Goal: Check status: Check status

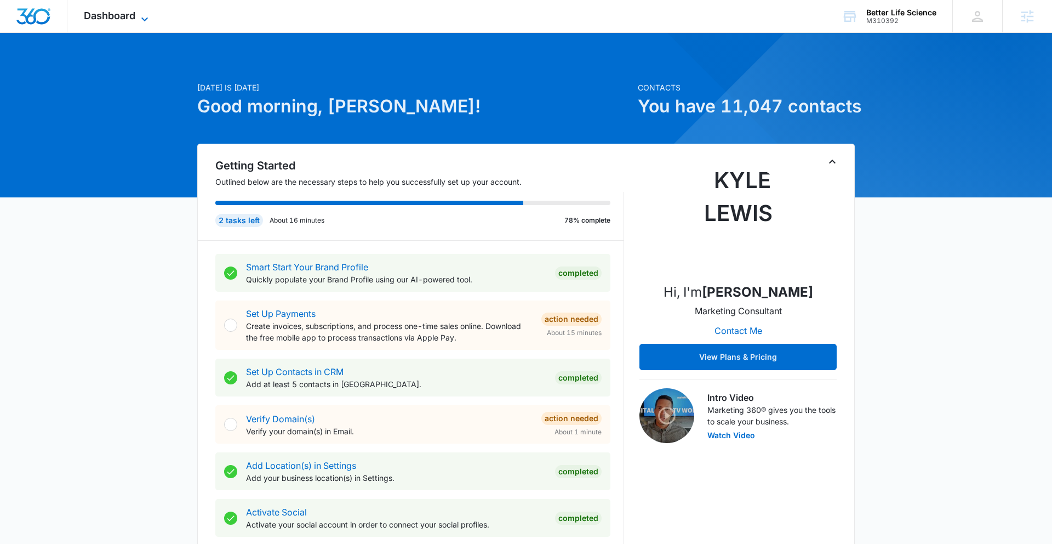
click at [139, 18] on icon at bounding box center [144, 19] width 13 height 13
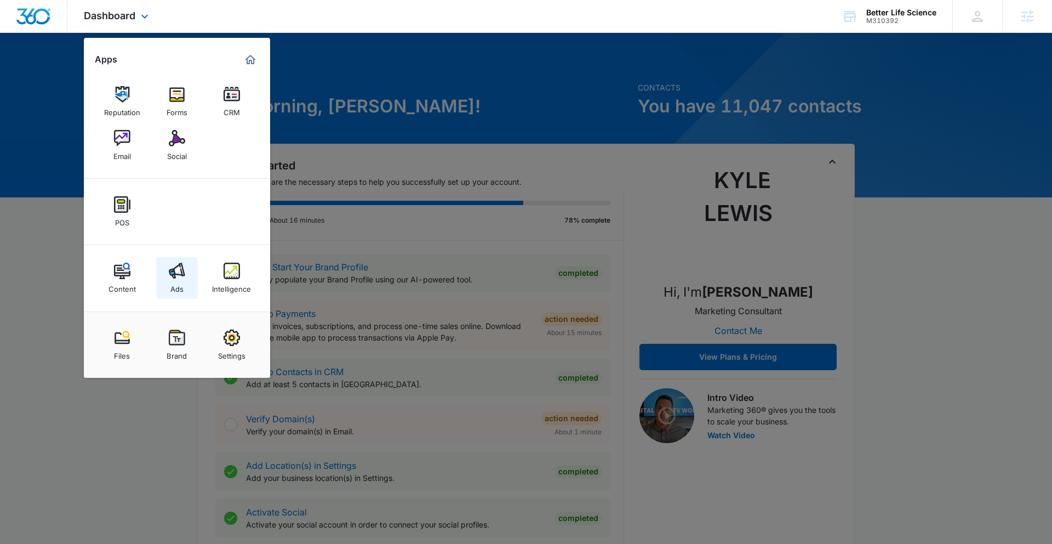
click at [172, 269] on img at bounding box center [177, 270] width 16 height 16
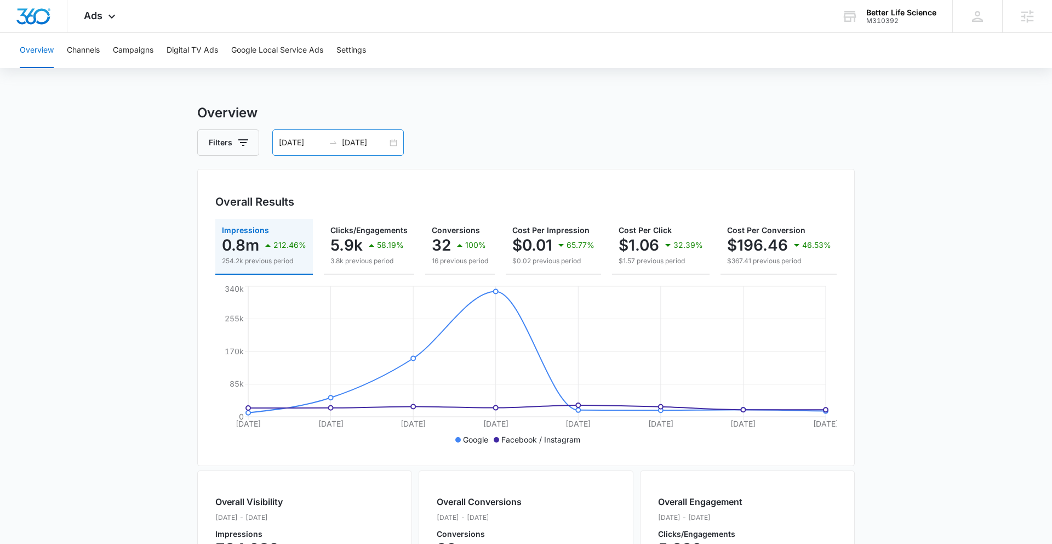
click at [393, 139] on div "10/01/2025 10/08/2025" at bounding box center [338, 142] width 132 height 26
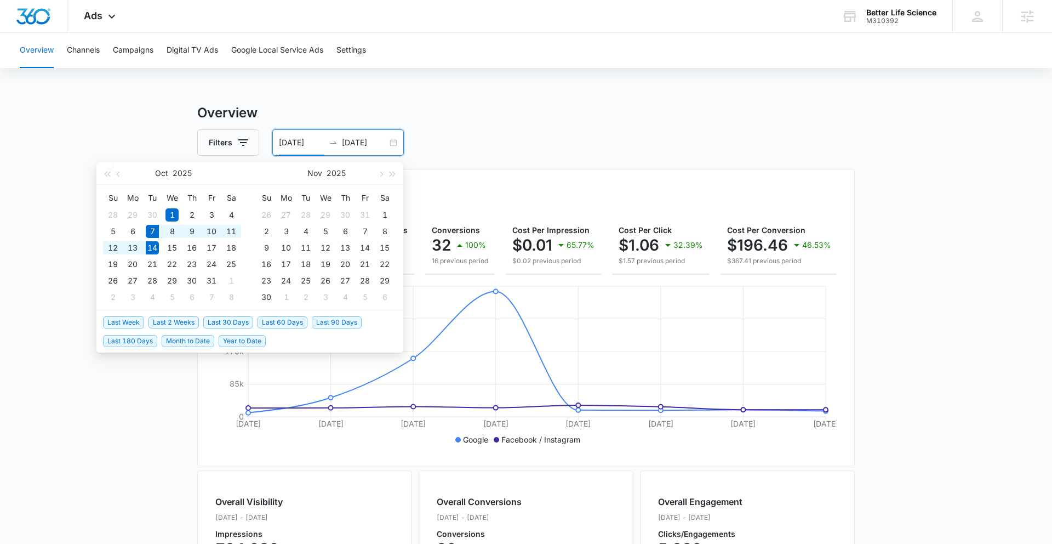
click at [135, 323] on span "Last Week" at bounding box center [123, 322] width 41 height 12
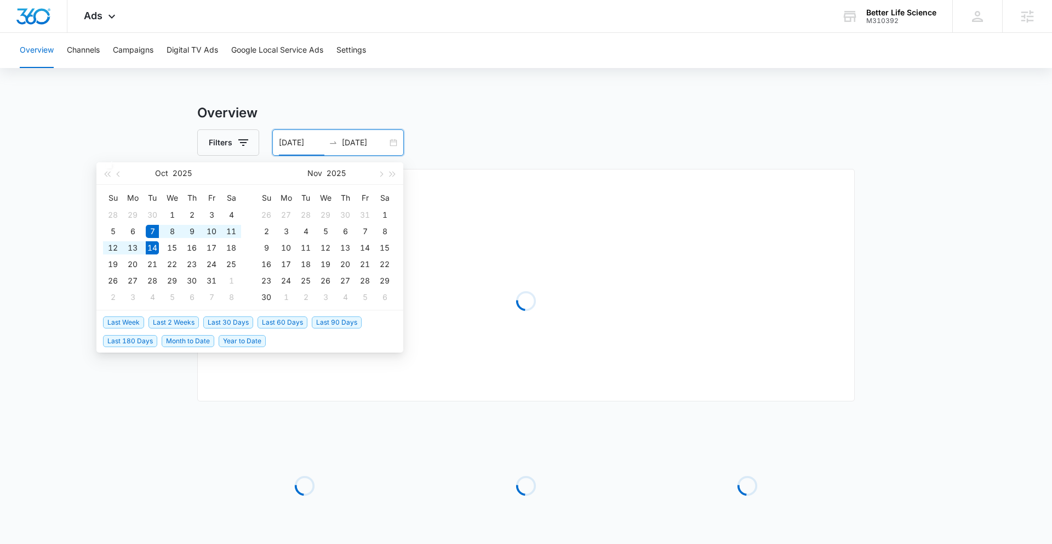
type input "10/07/2025"
type input "10/14/2025"
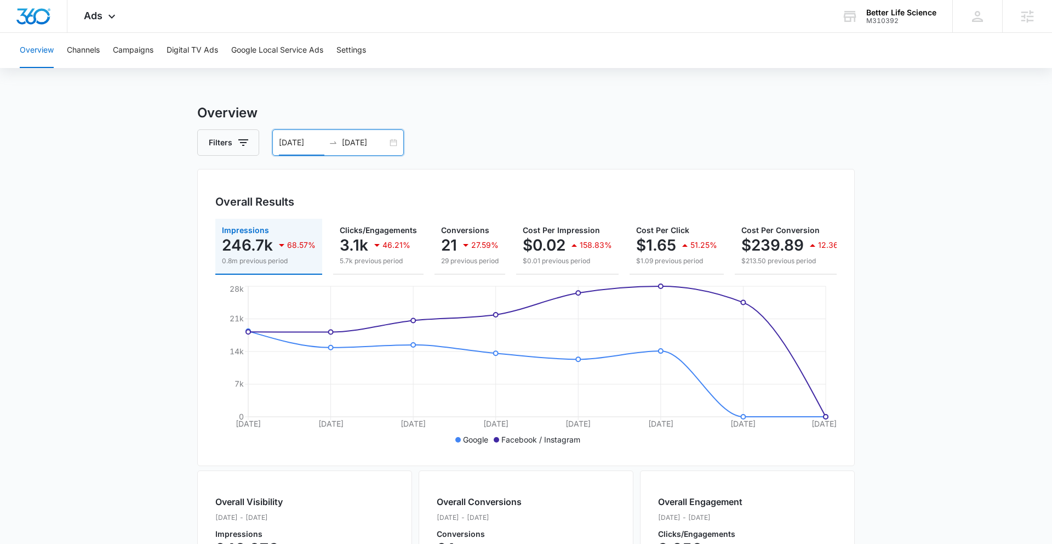
click at [393, 142] on div "10/07/2025 10/14/2025" at bounding box center [338, 142] width 132 height 26
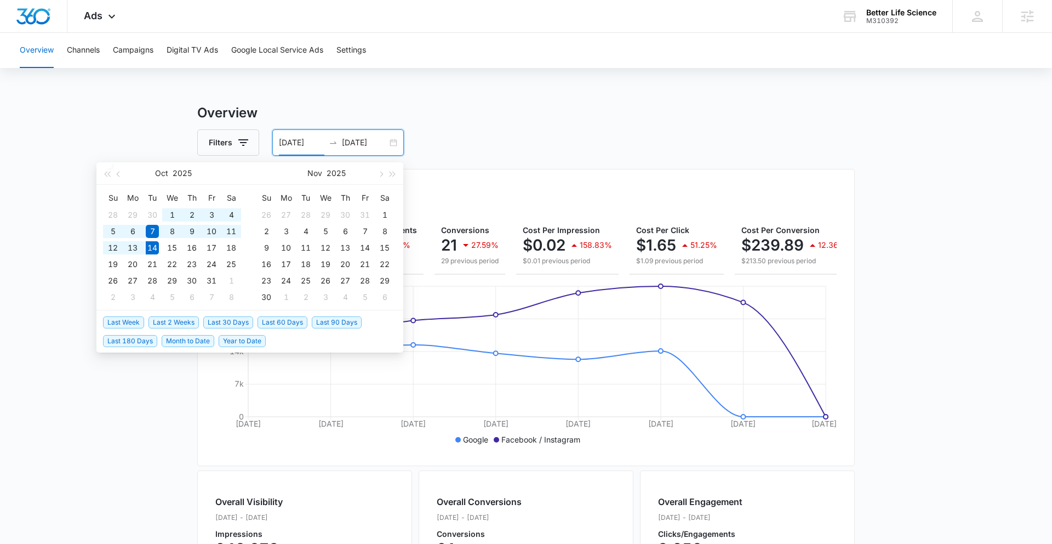
click at [185, 320] on span "Last 2 Weeks" at bounding box center [174, 322] width 50 height 12
type input "09/30/2025"
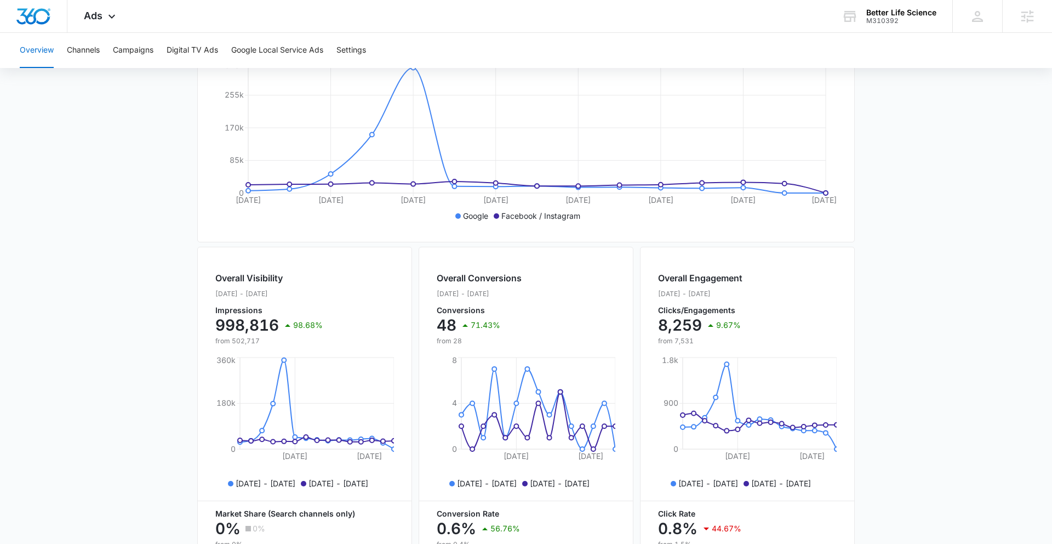
scroll to position [228, 0]
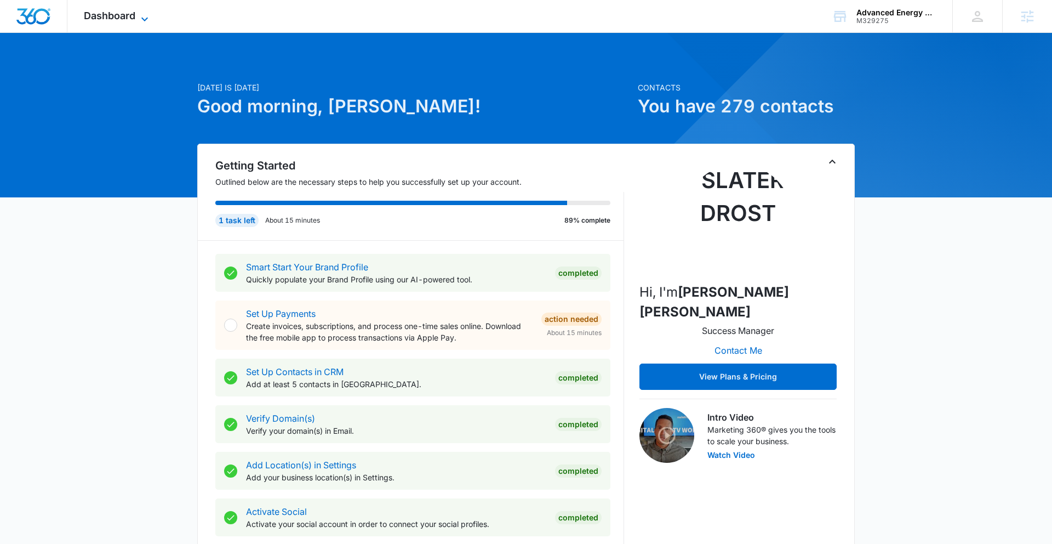
click at [142, 15] on icon at bounding box center [144, 19] width 13 height 13
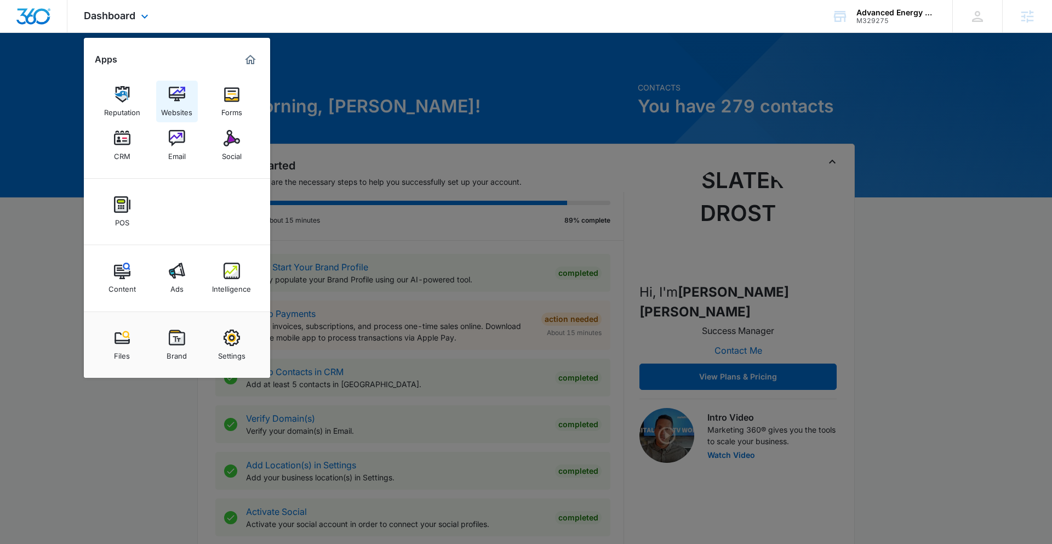
click at [163, 102] on div "Websites" at bounding box center [176, 109] width 31 height 14
